Goal: Task Accomplishment & Management: Use online tool/utility

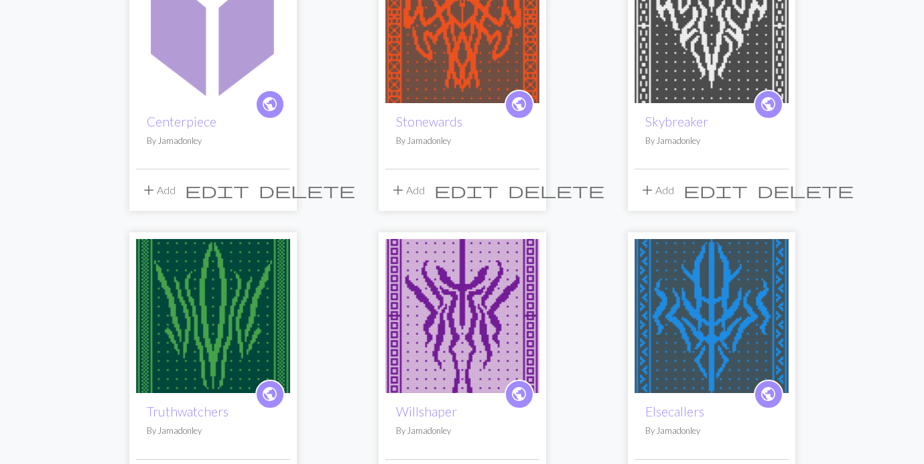
scroll to position [137, 0]
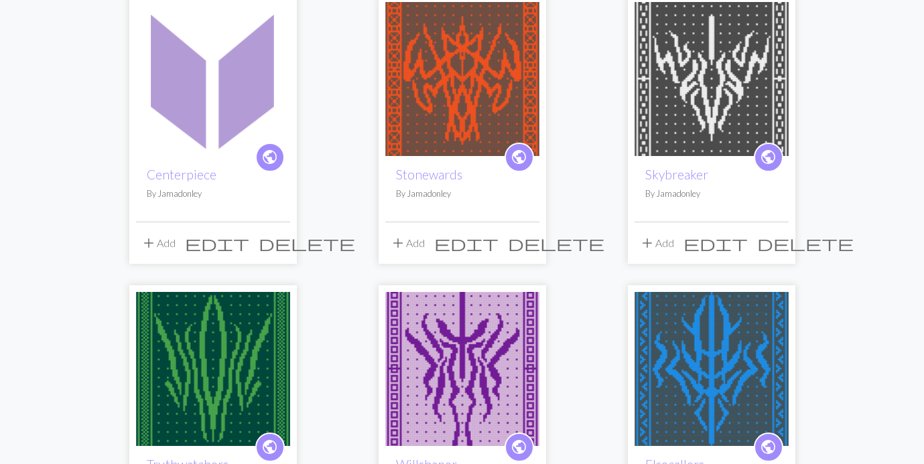
click at [204, 100] on img at bounding box center [213, 79] width 154 height 154
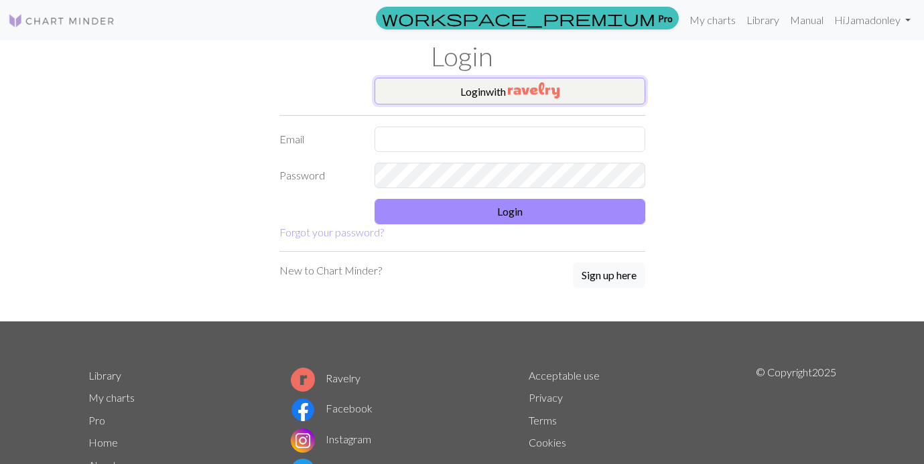
click at [445, 90] on button "Login with" at bounding box center [510, 91] width 271 height 27
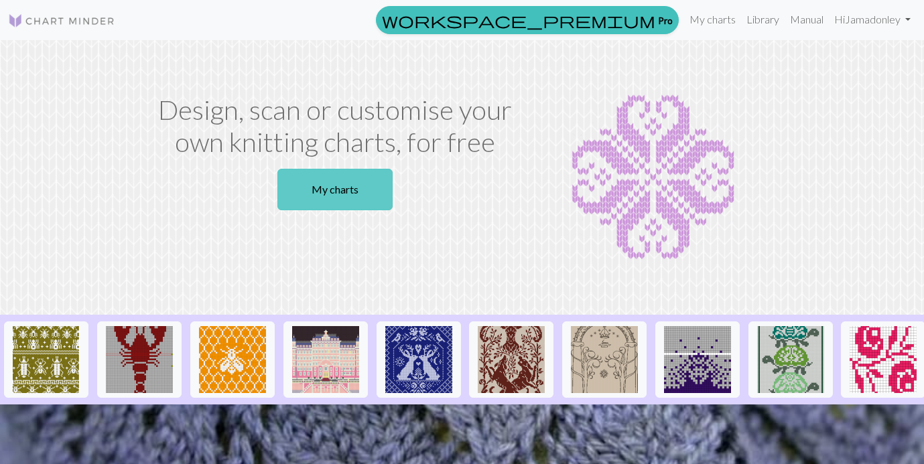
click at [376, 182] on link "My charts" at bounding box center [334, 190] width 115 height 42
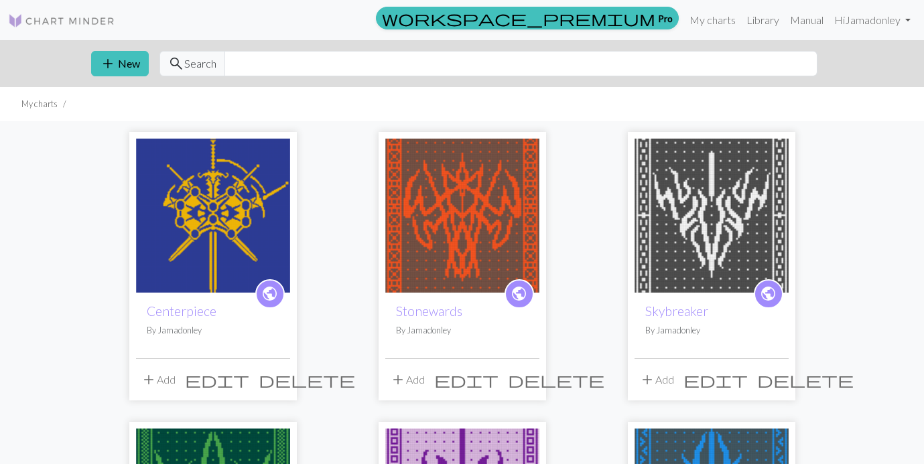
click at [268, 222] on img at bounding box center [213, 216] width 154 height 154
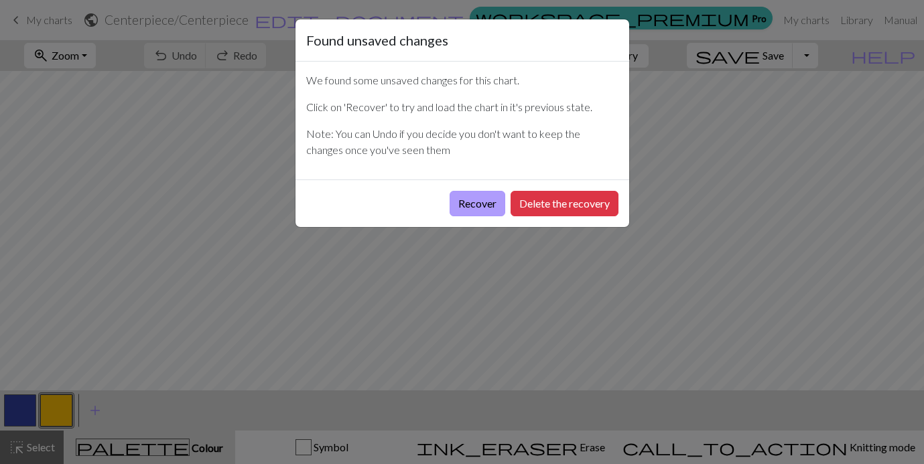
click at [475, 206] on button "Recover" at bounding box center [478, 203] width 56 height 25
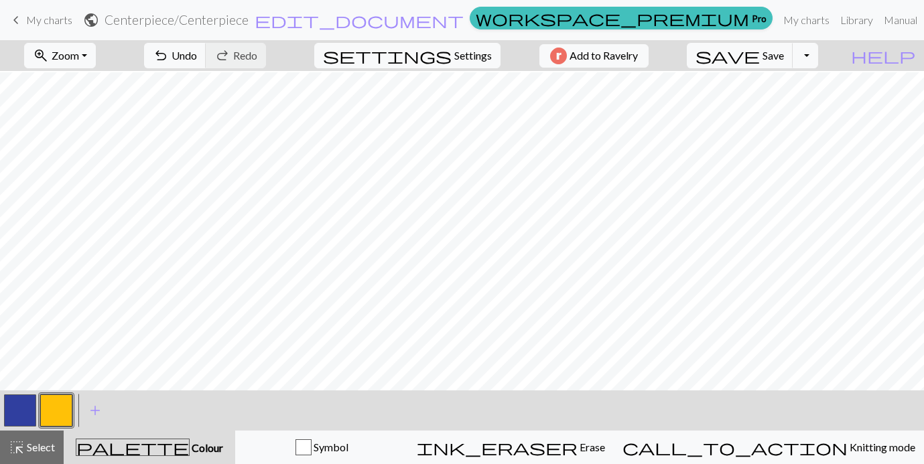
scroll to position [1047, 1763]
click at [27, 413] on button "button" at bounding box center [20, 411] width 32 height 32
click at [58, 416] on button "button" at bounding box center [56, 411] width 32 height 32
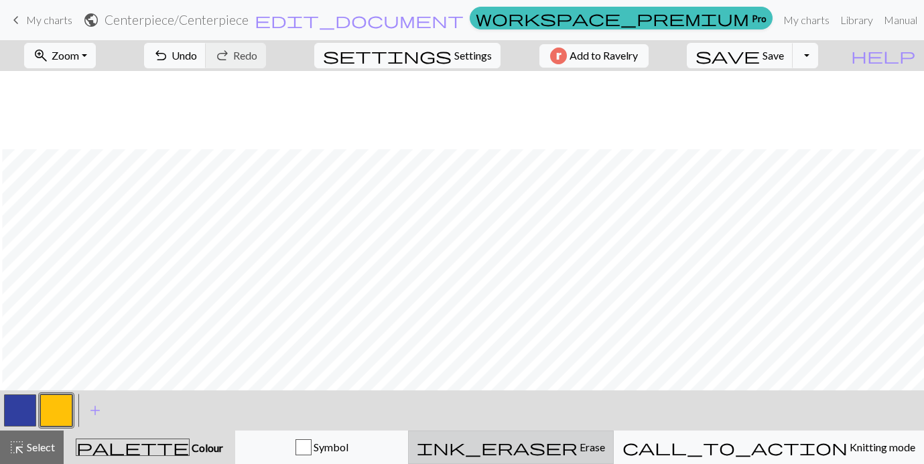
scroll to position [1477, 1705]
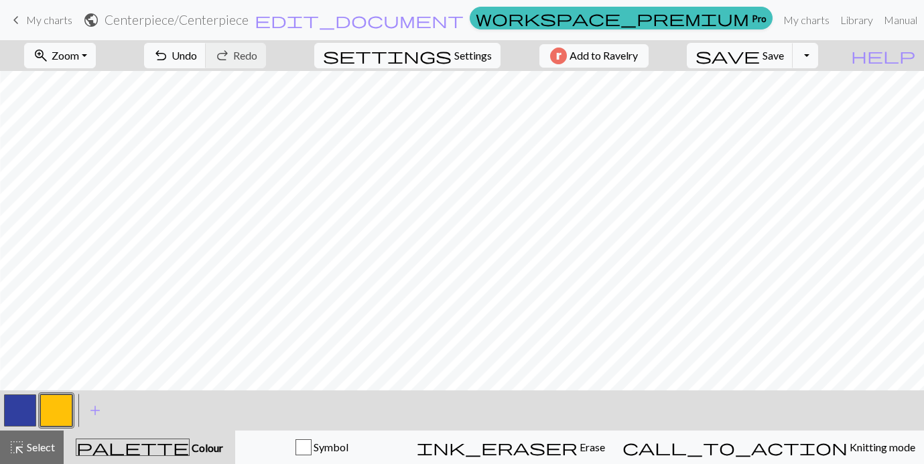
click at [24, 404] on button "button" at bounding box center [20, 411] width 32 height 32
click at [54, 400] on button "button" at bounding box center [56, 411] width 32 height 32
click at [25, 409] on button "button" at bounding box center [20, 411] width 32 height 32
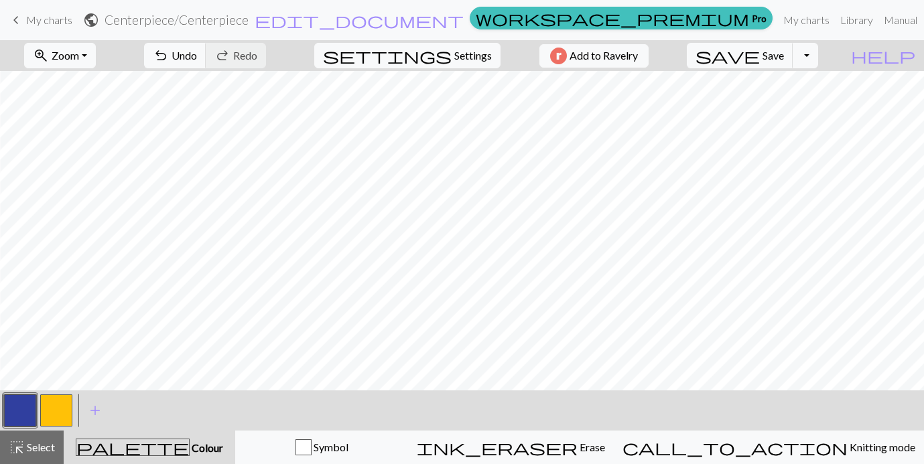
click at [60, 422] on button "button" at bounding box center [56, 411] width 32 height 32
click at [36, 405] on div at bounding box center [20, 411] width 36 height 36
click at [30, 405] on button "button" at bounding box center [20, 411] width 32 height 32
click at [57, 410] on button "button" at bounding box center [56, 411] width 32 height 32
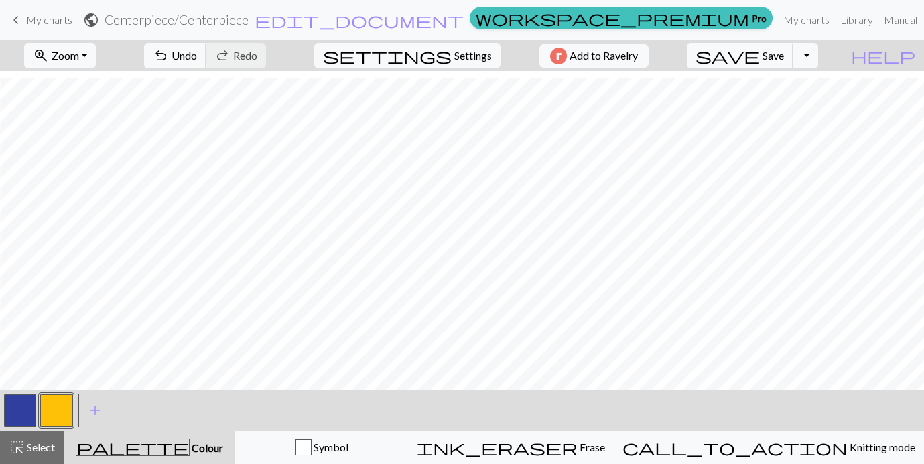
scroll to position [1540, 1979]
click at [17, 404] on button "button" at bounding box center [20, 411] width 32 height 32
click at [63, 406] on button "button" at bounding box center [56, 411] width 32 height 32
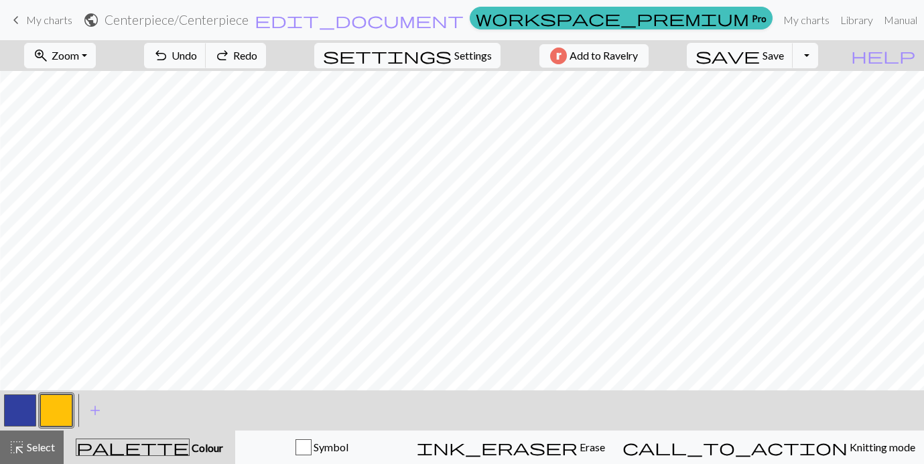
click at [28, 406] on button "button" at bounding box center [20, 411] width 32 height 32
click at [58, 411] on button "button" at bounding box center [56, 411] width 32 height 32
click at [96, 54] on button "zoom_in Zoom Zoom" at bounding box center [60, 55] width 72 height 25
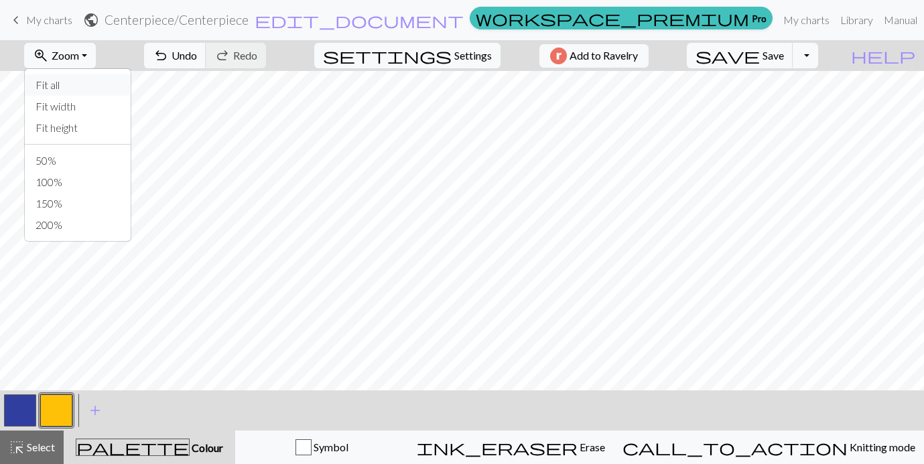
click at [95, 85] on button "Fit all" at bounding box center [78, 84] width 106 height 21
click at [19, 409] on button "button" at bounding box center [20, 411] width 32 height 32
click at [62, 409] on button "button" at bounding box center [56, 411] width 32 height 32
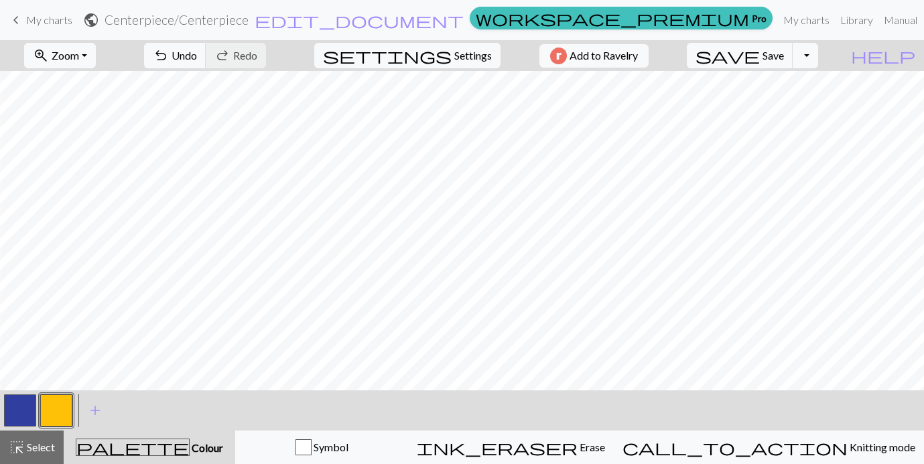
click at [21, 401] on button "button" at bounding box center [20, 411] width 32 height 32
click at [53, 407] on button "button" at bounding box center [56, 411] width 32 height 32
click at [22, 410] on button "button" at bounding box center [20, 411] width 32 height 32
click at [71, 404] on button "button" at bounding box center [56, 411] width 32 height 32
click at [15, 401] on button "button" at bounding box center [20, 411] width 32 height 32
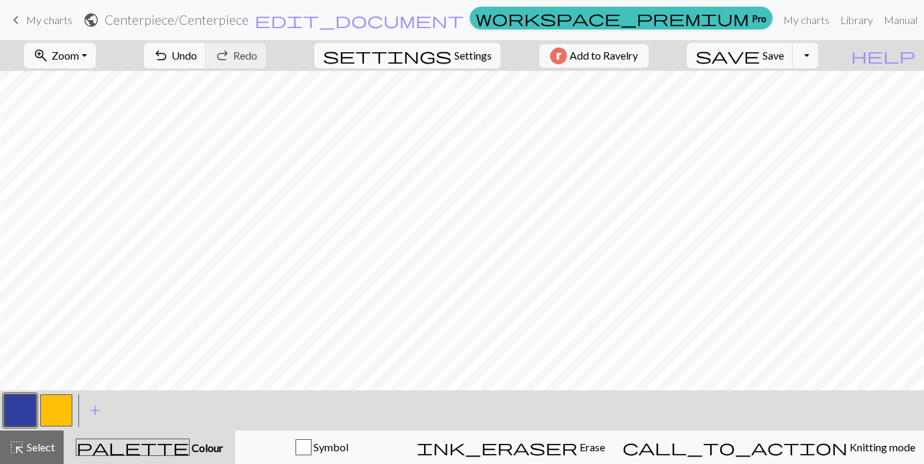
click at [56, 411] on button "button" at bounding box center [56, 411] width 32 height 32
click at [13, 417] on button "button" at bounding box center [20, 411] width 32 height 32
click at [62, 411] on button "button" at bounding box center [56, 411] width 32 height 32
click at [23, 401] on button "button" at bounding box center [20, 411] width 32 height 32
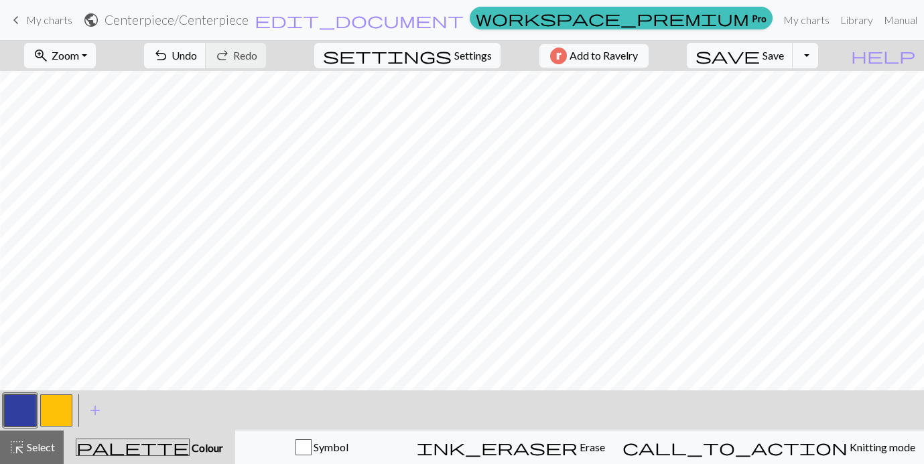
click at [55, 397] on button "button" at bounding box center [56, 411] width 32 height 32
click at [21, 404] on button "button" at bounding box center [20, 411] width 32 height 32
click at [64, 397] on button "button" at bounding box center [56, 411] width 32 height 32
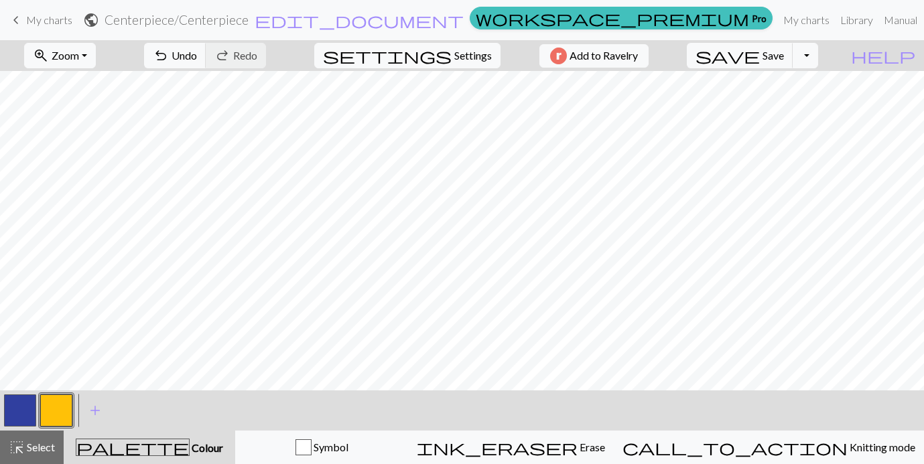
click at [21, 419] on button "button" at bounding box center [20, 411] width 32 height 32
click at [60, 413] on button "button" at bounding box center [56, 411] width 32 height 32
click at [760, 59] on span "save" at bounding box center [728, 55] width 64 height 19
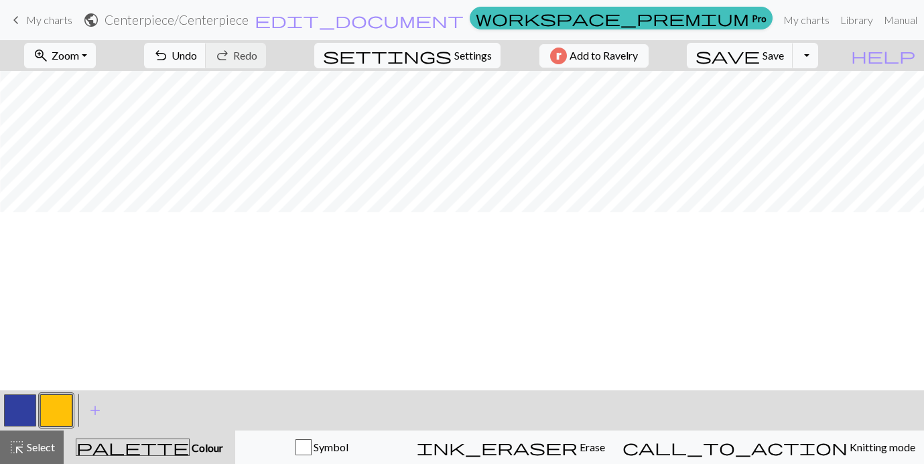
scroll to position [548, 27]
click at [760, 62] on span "save" at bounding box center [728, 55] width 64 height 19
click at [17, 408] on button "button" at bounding box center [20, 411] width 32 height 32
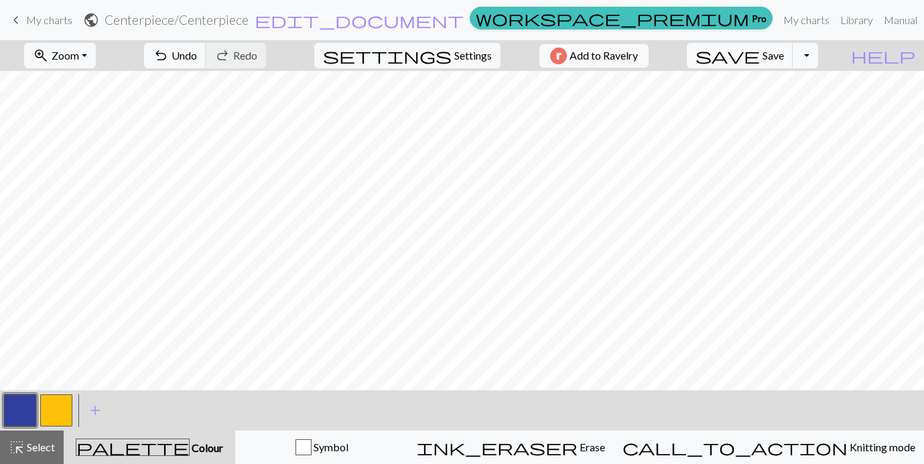
click at [59, 410] on button "button" at bounding box center [56, 411] width 32 height 32
click at [24, 413] on button "button" at bounding box center [20, 411] width 32 height 32
click at [51, 404] on button "button" at bounding box center [56, 411] width 32 height 32
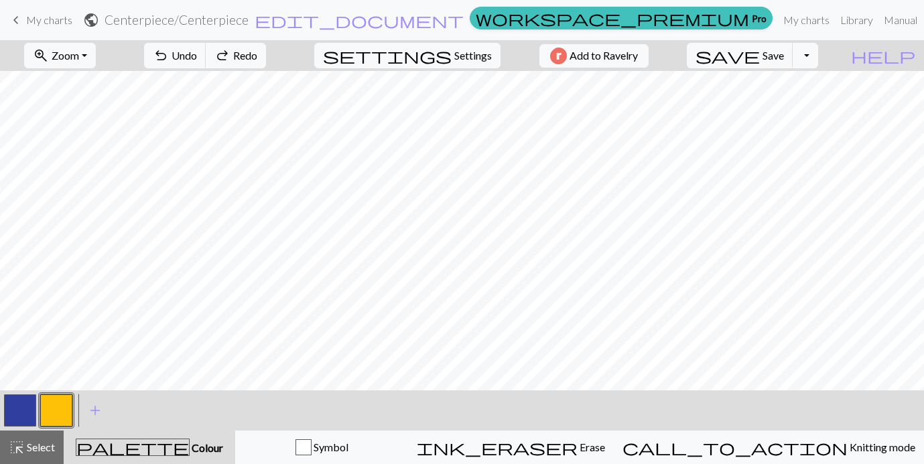
click at [22, 404] on button "button" at bounding box center [20, 411] width 32 height 32
click at [64, 401] on button "button" at bounding box center [56, 411] width 32 height 32
click at [56, 404] on button "button" at bounding box center [56, 411] width 32 height 32
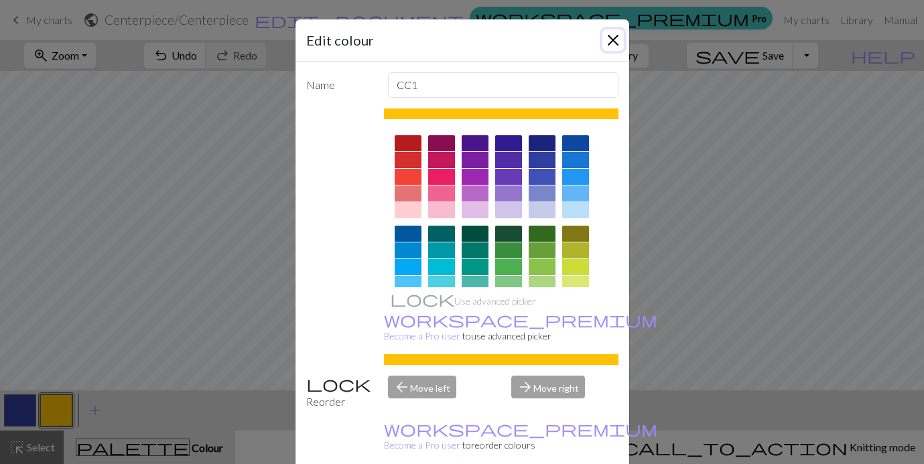
click at [621, 34] on button "Close" at bounding box center [613, 39] width 21 height 21
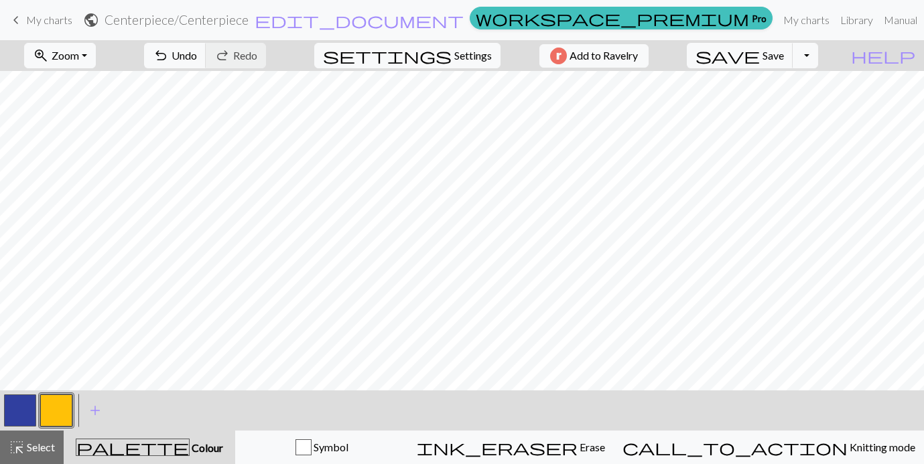
click at [19, 412] on button "button" at bounding box center [20, 411] width 32 height 32
click at [46, 411] on button "button" at bounding box center [56, 411] width 32 height 32
click at [18, 408] on button "button" at bounding box center [20, 411] width 32 height 32
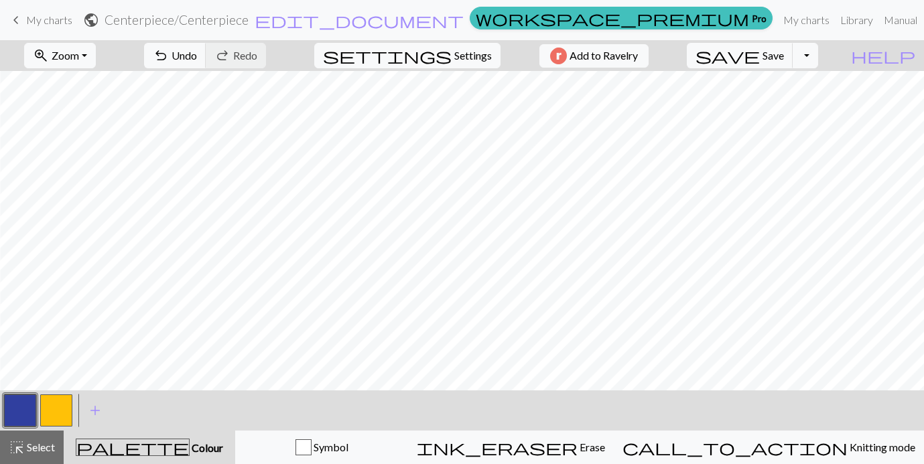
click at [54, 428] on div at bounding box center [56, 411] width 36 height 36
click at [58, 412] on button "button" at bounding box center [56, 411] width 32 height 32
click at [31, 401] on button "button" at bounding box center [20, 411] width 32 height 32
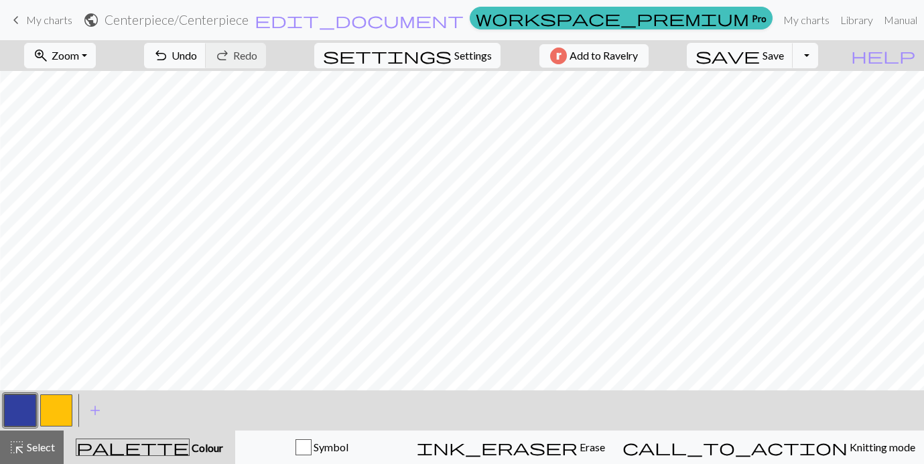
click at [58, 405] on button "button" at bounding box center [56, 411] width 32 height 32
click at [784, 58] on span "Save" at bounding box center [773, 55] width 21 height 13
